Goal: Navigation & Orientation: Find specific page/section

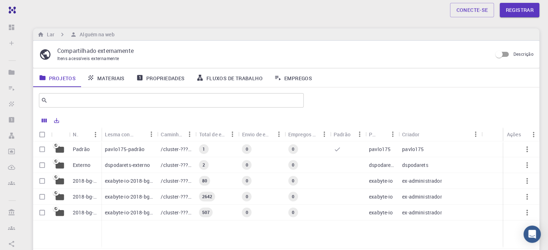
click at [99, 77] on font "Materiais" at bounding box center [110, 78] width 27 height 7
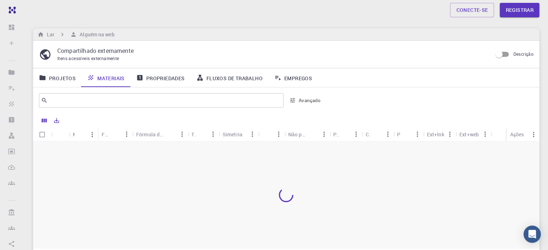
click at [52, 78] on font "Projetos" at bounding box center [62, 78] width 27 height 7
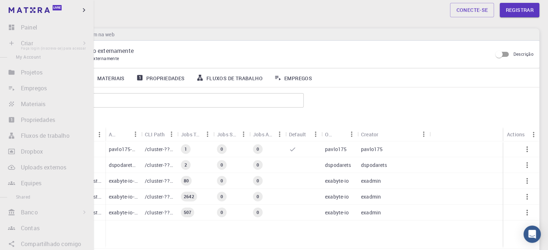
click at [12, 41] on li "Criar Faça login (inscreva-se) para acessar Novo emprego Novo material Criar ma…" at bounding box center [47, 43] width 94 height 14
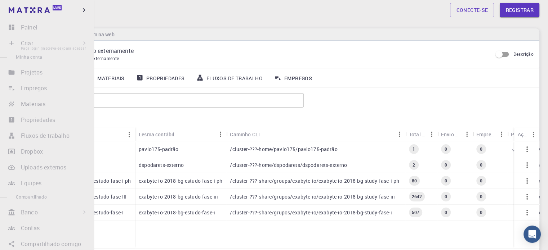
click at [13, 43] on li "Criar Faça login (inscreva-se) para acessar Novo emprego Novo material Criar ma…" at bounding box center [47, 43] width 94 height 14
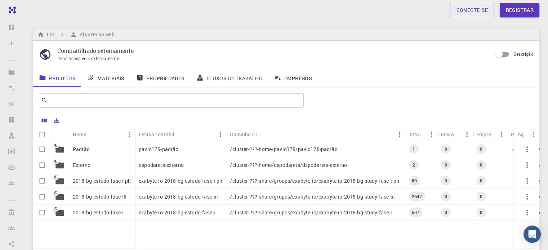
click at [127, 24] on div "Conecte-se Registrar Lar Alguém na web Compartilhado externamente Itens acessív…" at bounding box center [285, 162] width 523 height 324
